Goal: Information Seeking & Learning: Learn about a topic

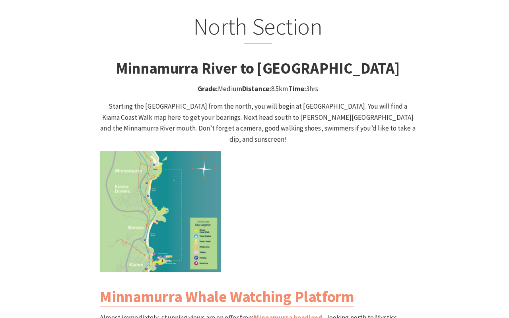
scroll to position [749, 0]
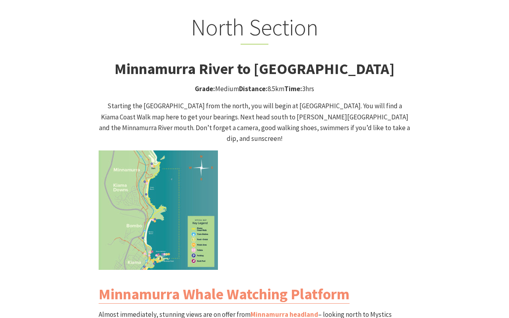
click at [205, 104] on p "Starting the [GEOGRAPHIC_DATA] from the north, you will begin at [GEOGRAPHIC_DA…" at bounding box center [255, 122] width 312 height 43
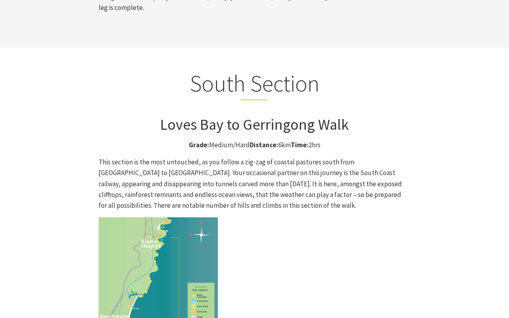
scroll to position [1946, 0]
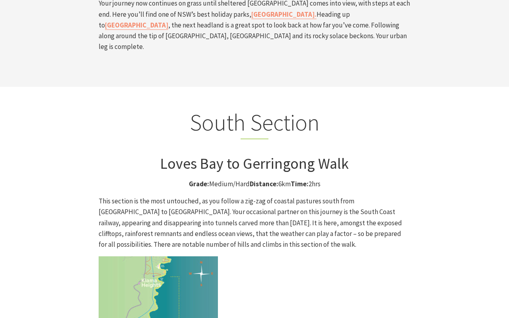
drag, startPoint x: 198, startPoint y: 117, endPoint x: 339, endPoint y: 117, distance: 141.7
click at [339, 196] on p "This section is the most untouched, as you follow a zig-zag of coastal pastures…" at bounding box center [255, 223] width 312 height 54
click at [316, 196] on p "This section is the most untouched, as you follow a zig-zag of coastal pastures…" at bounding box center [255, 223] width 312 height 54
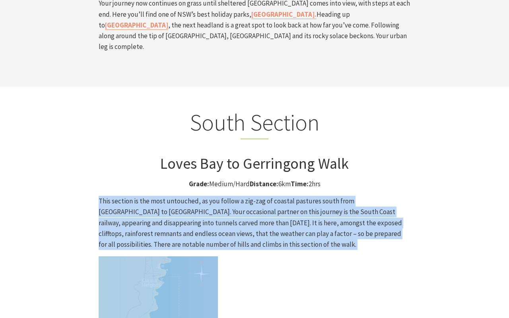
click at [316, 196] on p "This section is the most untouched, as you follow a zig-zag of coastal pastures…" at bounding box center [255, 223] width 312 height 54
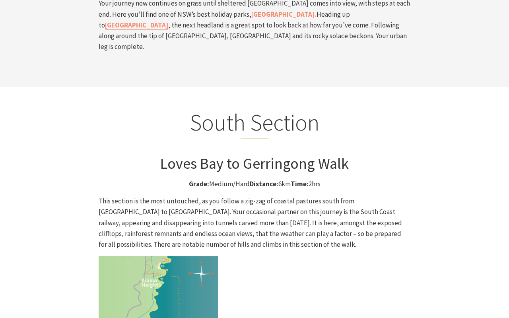
click at [312, 179] on p "Grade: Medium/Hard Distance: 6km Time: 2hrs" at bounding box center [255, 184] width 312 height 11
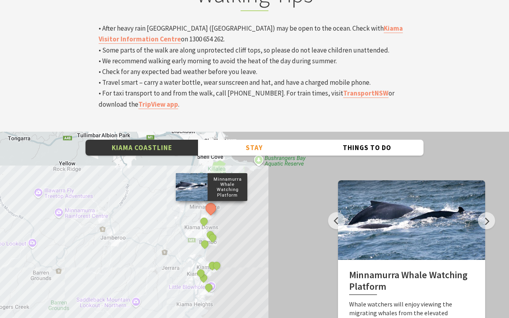
scroll to position [2667, 0]
